Goal: Task Accomplishment & Management: Manage account settings

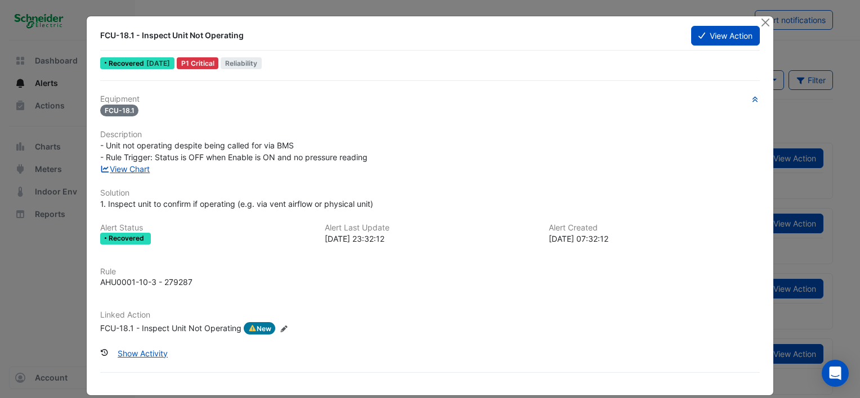
scroll to position [11, 0]
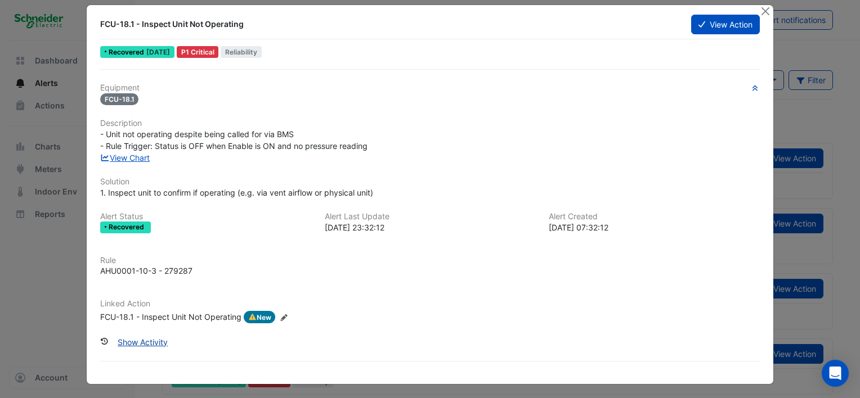
click at [142, 340] on button "Show Activity" at bounding box center [142, 343] width 65 height 20
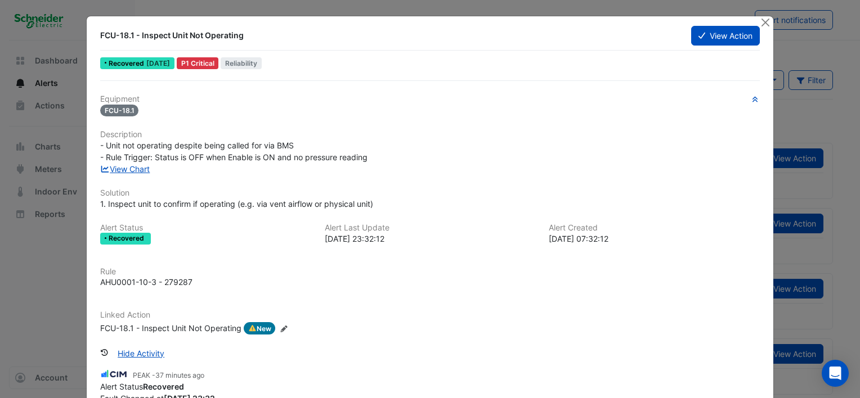
scroll to position [0, 0]
click at [716, 36] on button "View Action" at bounding box center [725, 36] width 69 height 20
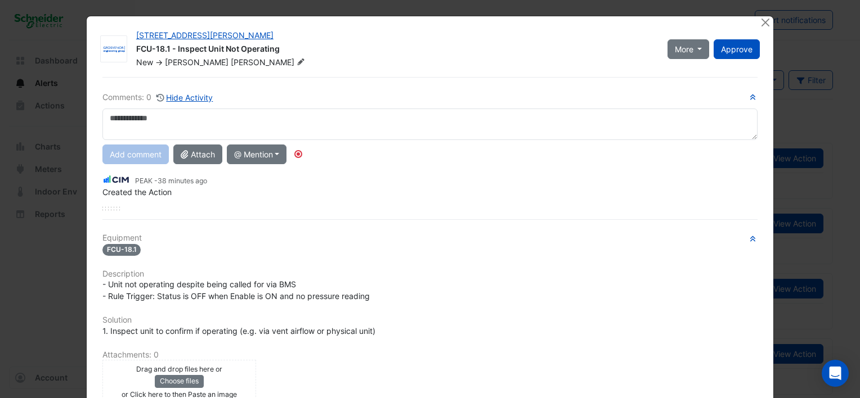
click at [155, 115] on textarea at bounding box center [429, 125] width 655 height 32
click at [126, 114] on textarea at bounding box center [429, 125] width 655 height 32
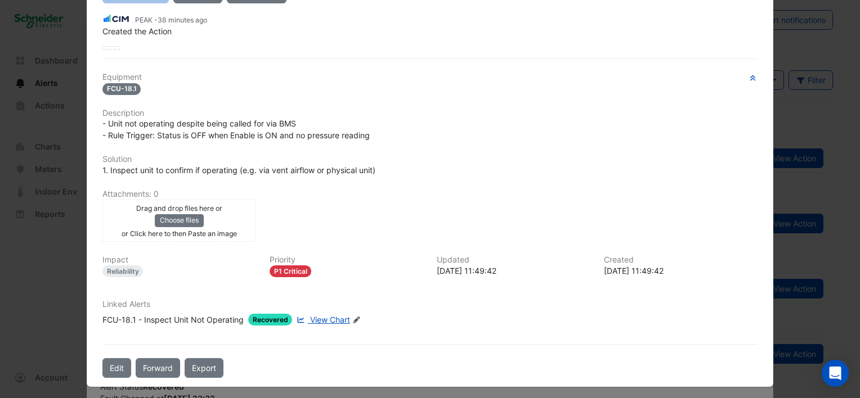
click at [322, 315] on span "View Chart" at bounding box center [330, 320] width 40 height 10
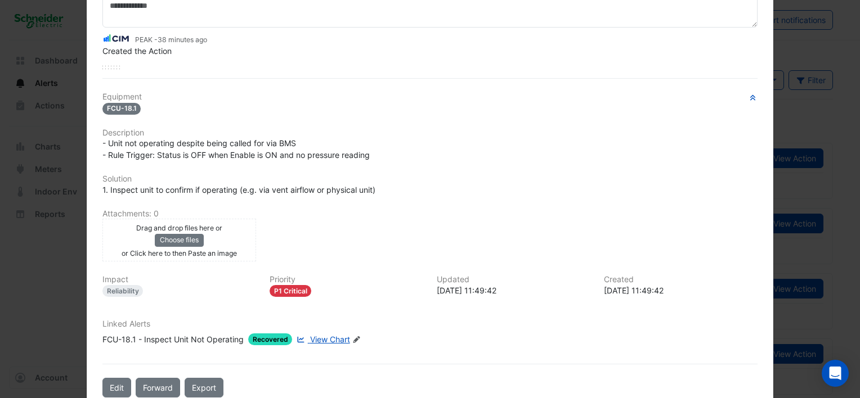
scroll to position [133, 0]
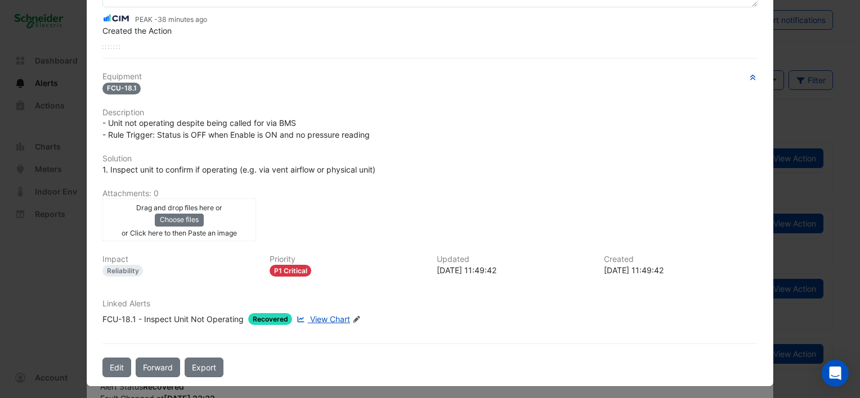
click at [262, 315] on span "Recovered" at bounding box center [270, 319] width 44 height 12
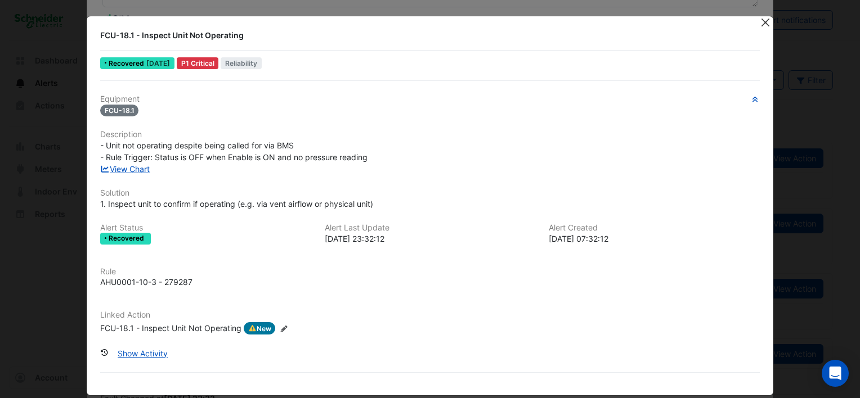
click at [764, 21] on button "Close" at bounding box center [765, 22] width 12 height 12
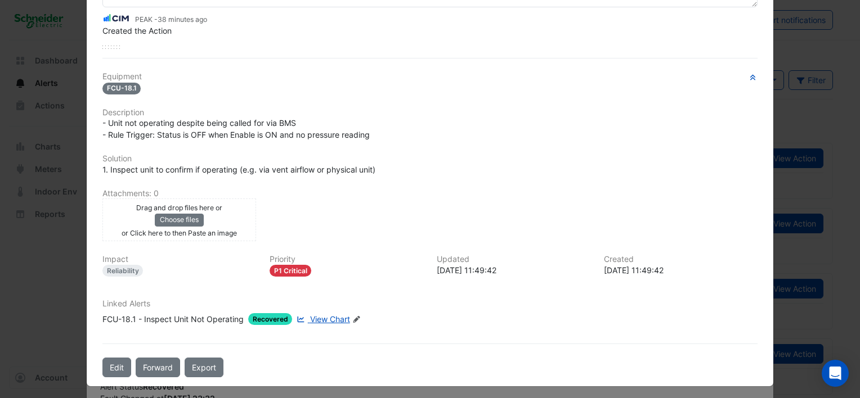
click at [271, 313] on span "Recovered" at bounding box center [270, 319] width 44 height 12
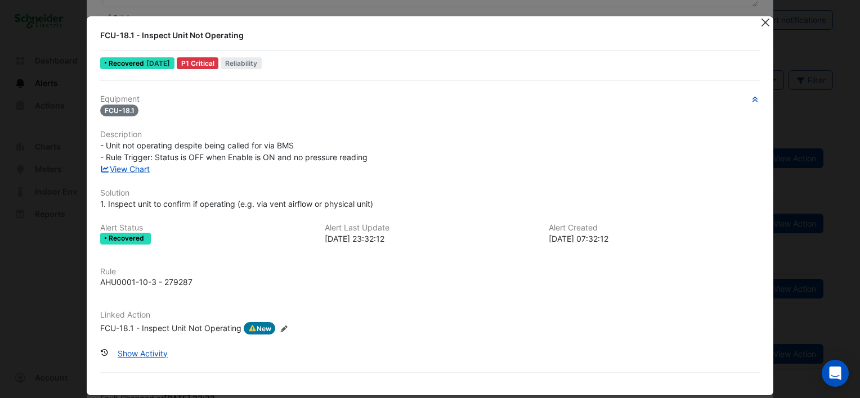
click at [763, 19] on button "Close" at bounding box center [765, 22] width 12 height 12
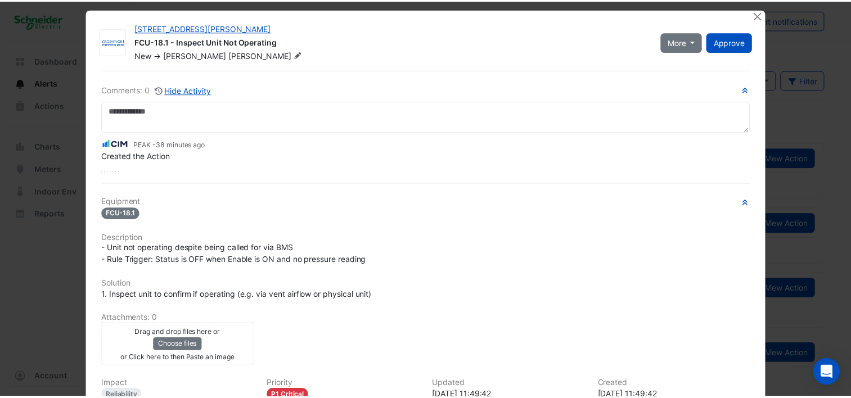
scroll to position [0, 0]
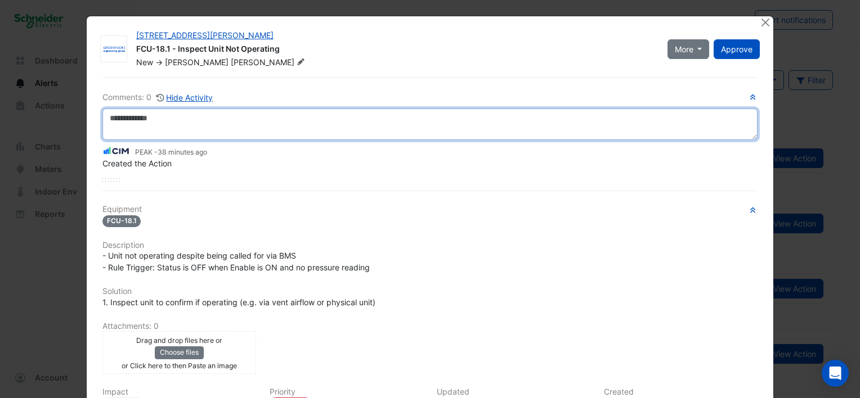
click at [150, 113] on textarea at bounding box center [429, 125] width 655 height 32
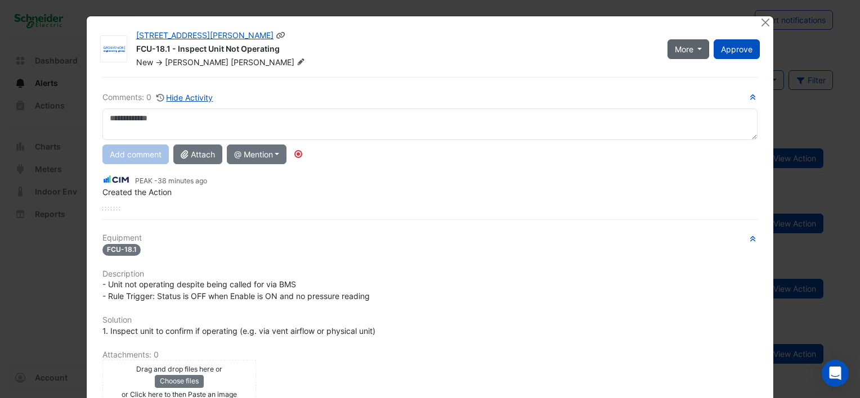
click at [691, 51] on button "More" at bounding box center [688, 49] width 42 height 20
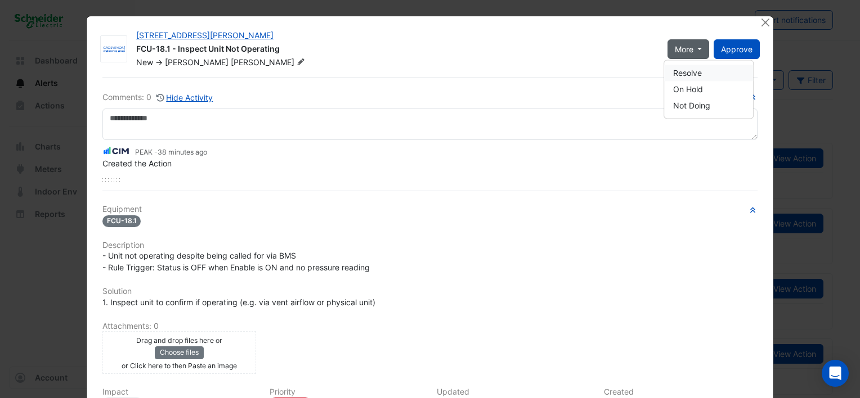
click at [681, 73] on button "Resolve" at bounding box center [708, 73] width 89 height 16
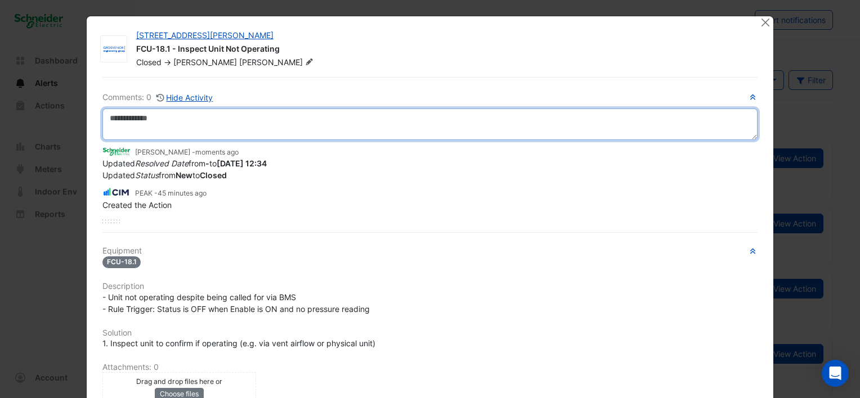
click at [123, 119] on textarea at bounding box center [429, 125] width 655 height 32
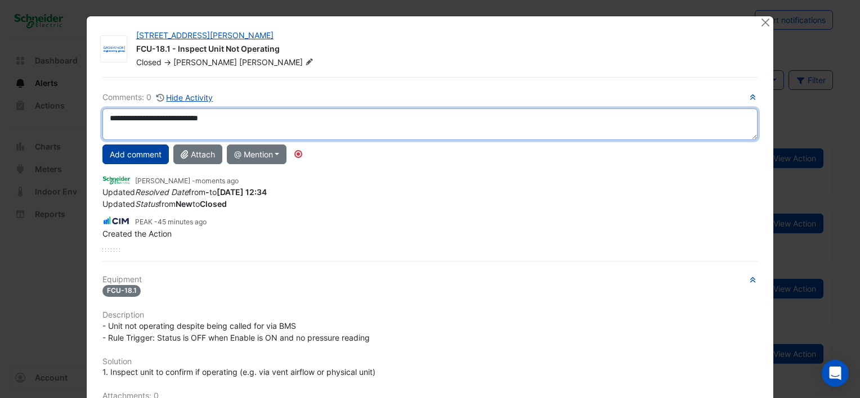
type textarea "**********"
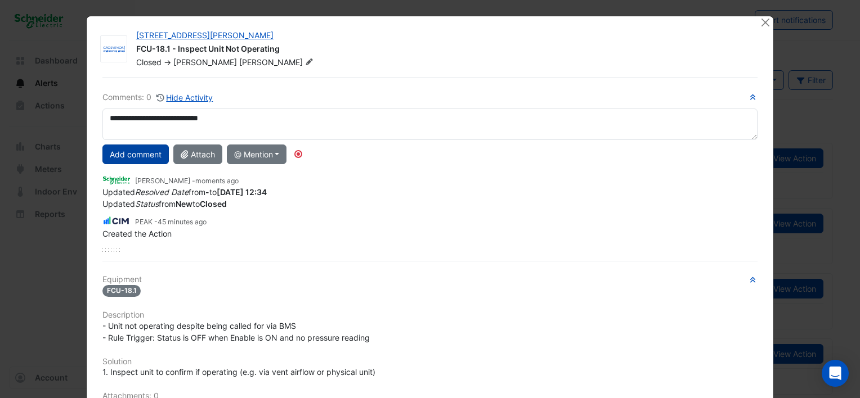
click at [141, 155] on button "Add comment" at bounding box center [135, 155] width 66 height 20
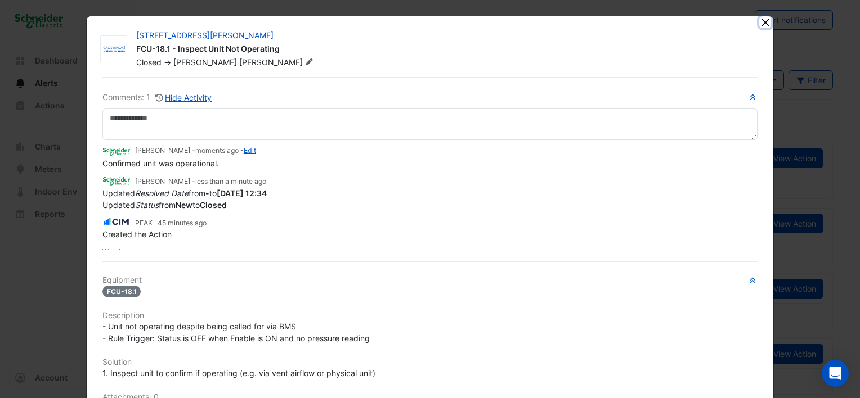
click at [763, 24] on button "Close" at bounding box center [765, 22] width 12 height 12
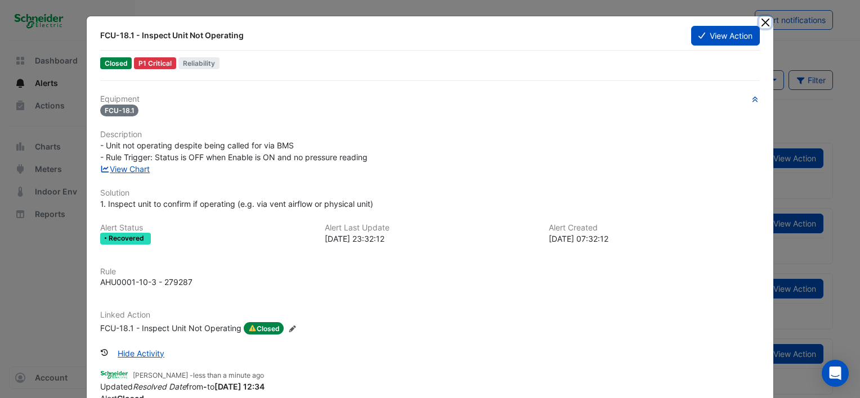
click at [765, 24] on button "Close" at bounding box center [765, 22] width 12 height 12
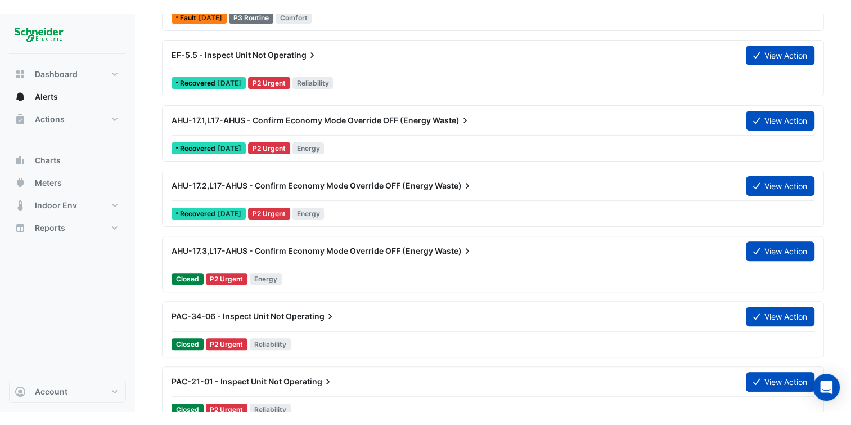
scroll to position [259, 0]
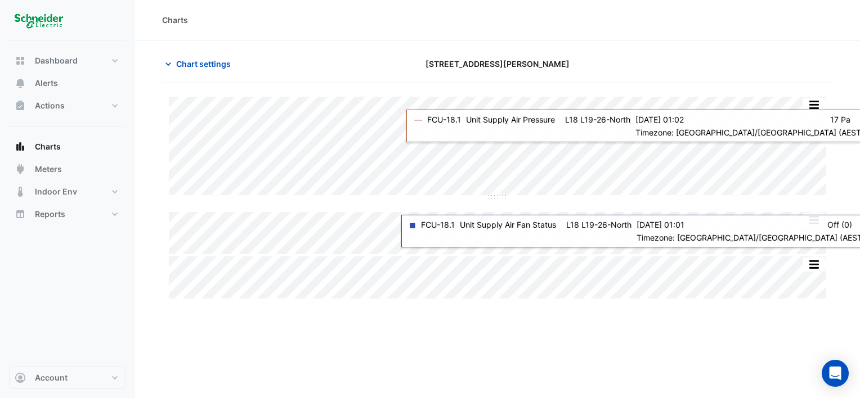
click at [615, 364] on div "Charts Chart settings 1 O'Connell Street Split All Split None Print Save as JPE…" at bounding box center [497, 199] width 725 height 398
